Goal: Task Accomplishment & Management: Complete application form

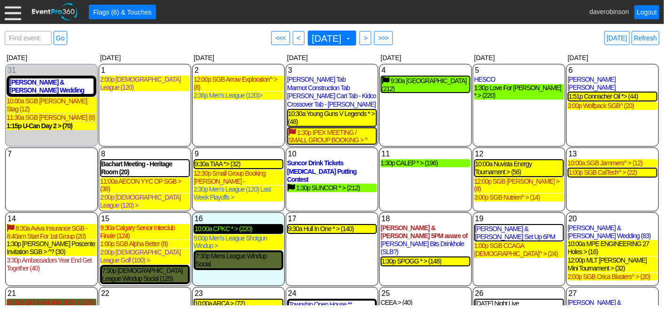
click at [238, 225] on div "10:00a CPKC * > (220)" at bounding box center [239, 229] width 88 height 8
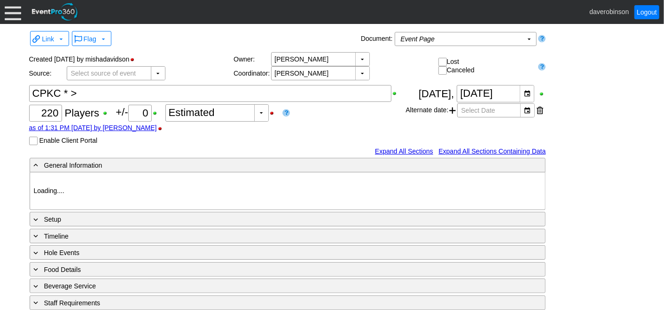
type input "Heritage Pointe Golf Club"
type input "Corporate Tournament"
type input "Scramble"
type input "Shotgun"
type input "Black"
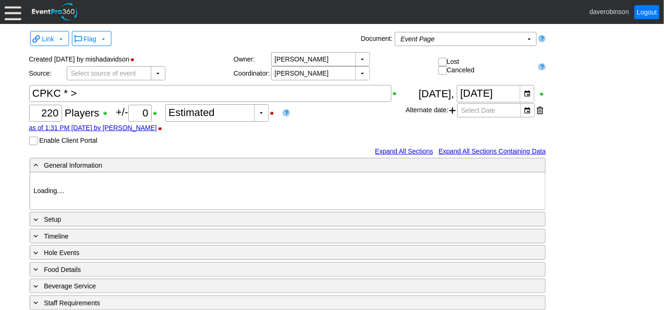
type input "Red"
type input "1115374"
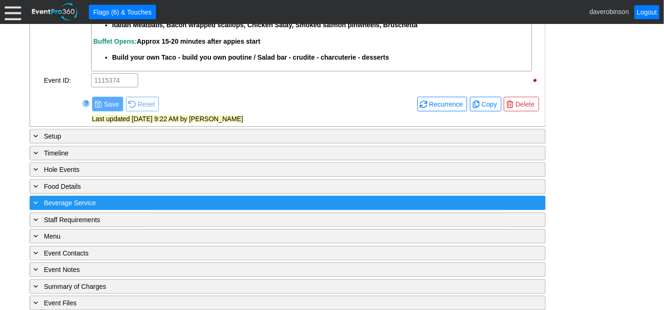
scroll to position [1082, 0]
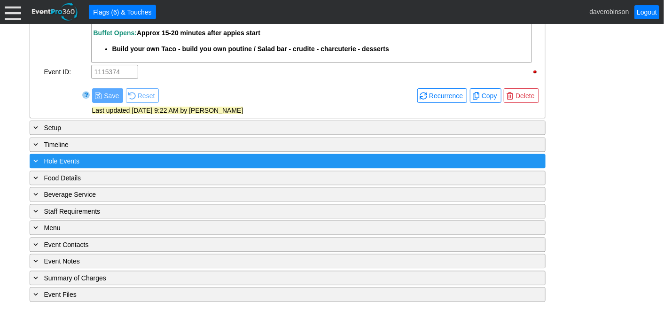
click at [39, 163] on div "+ Hole Events" at bounding box center [268, 161] width 473 height 11
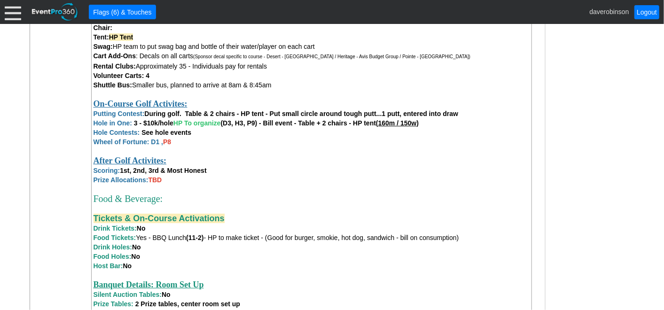
scroll to position [612, 0]
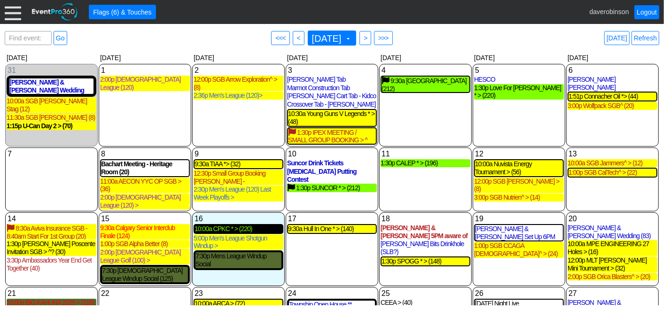
click at [217, 225] on div "10:00a CPKC * > (220)" at bounding box center [239, 229] width 88 height 8
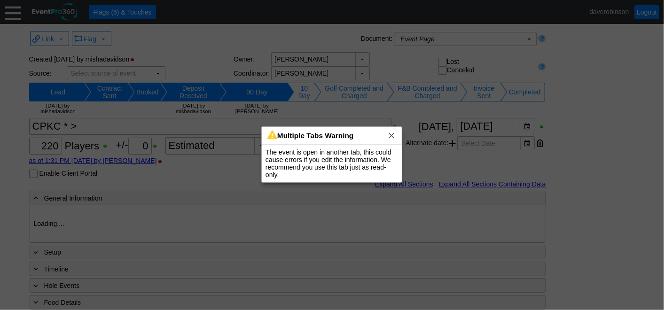
type input "Heritage Pointe Golf Club"
type input "Corporate Tournament"
type input "Scramble"
type input "Shotgun"
type input "Black"
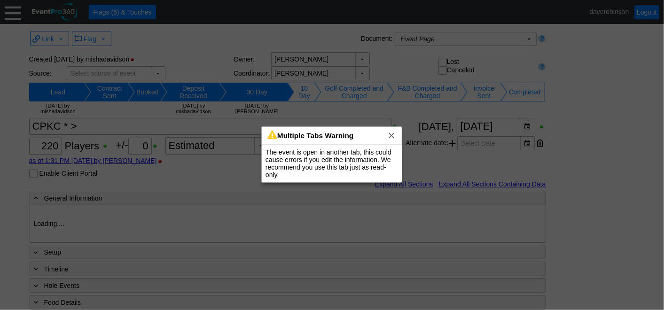
type input "Red"
type input "1115374"
